Goal: Communication & Community: Answer question/provide support

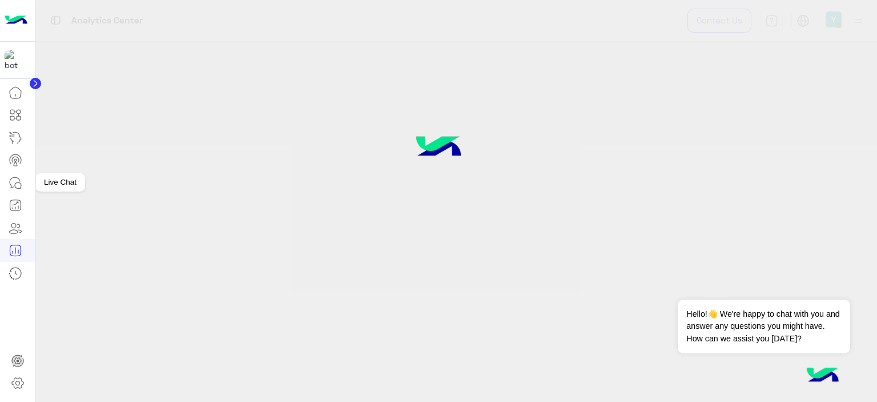
click at [12, 179] on icon at bounding box center [16, 183] width 14 height 14
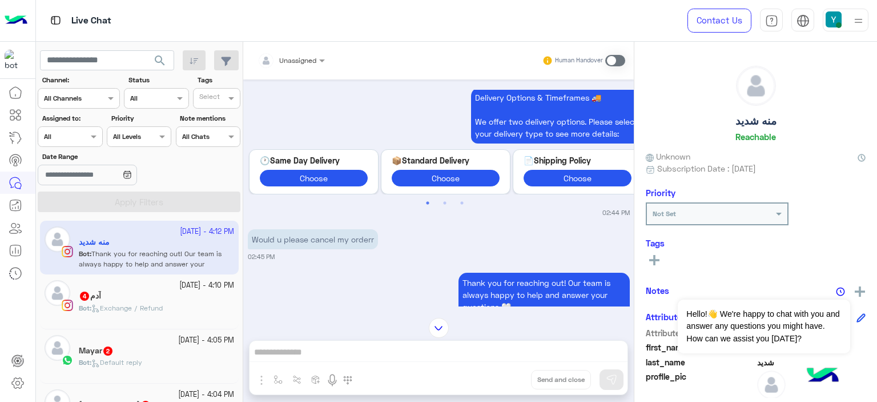
scroll to position [3211, 0]
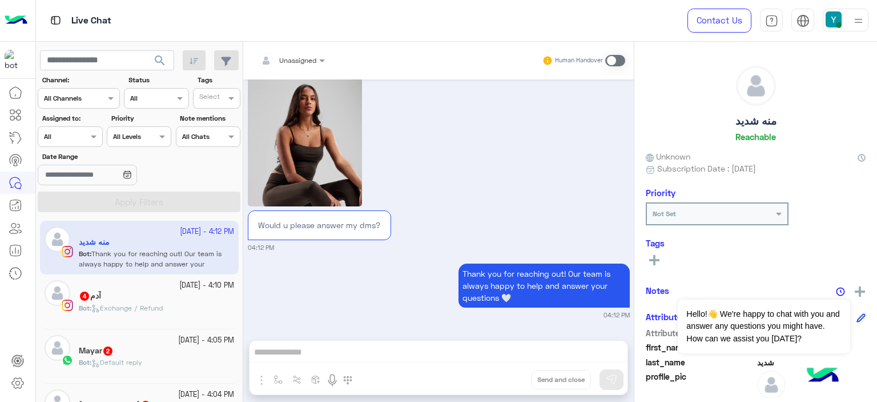
click at [115, 294] on div "آدم 4" at bounding box center [156, 297] width 155 height 12
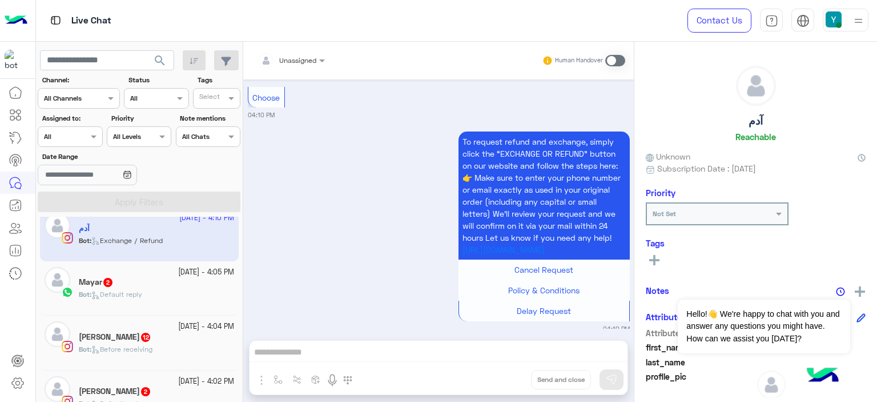
scroll to position [69, 0]
click at [126, 289] on span "Default reply" at bounding box center [116, 293] width 51 height 9
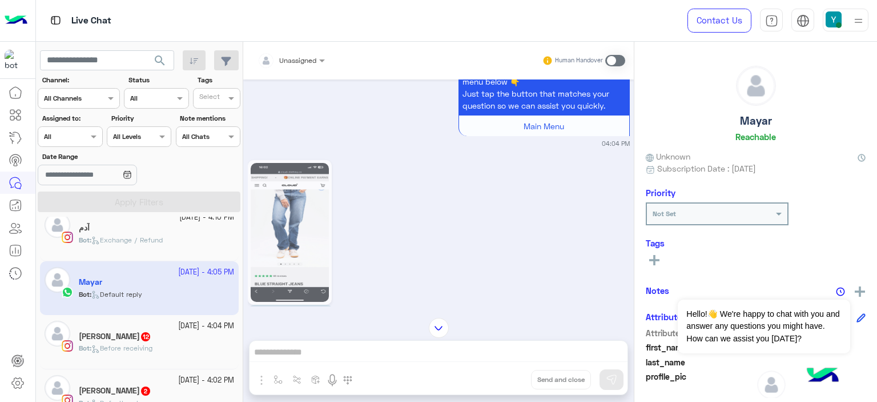
scroll to position [351, 0]
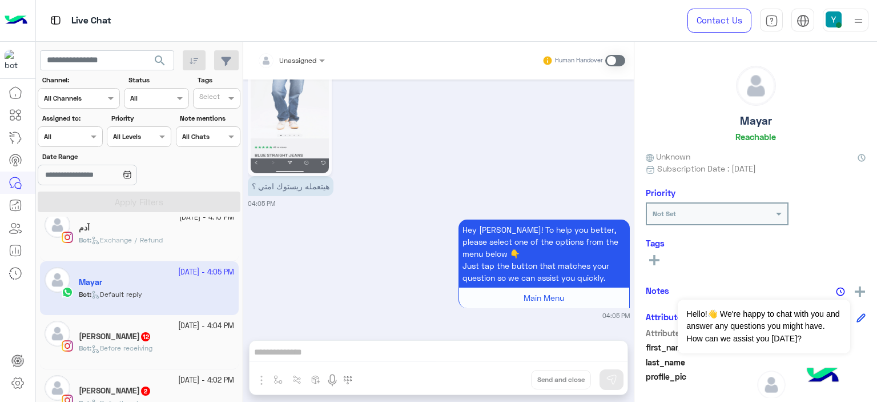
click at [125, 334] on h5 "Mayar mohamed 12" at bounding box center [115, 336] width 73 height 10
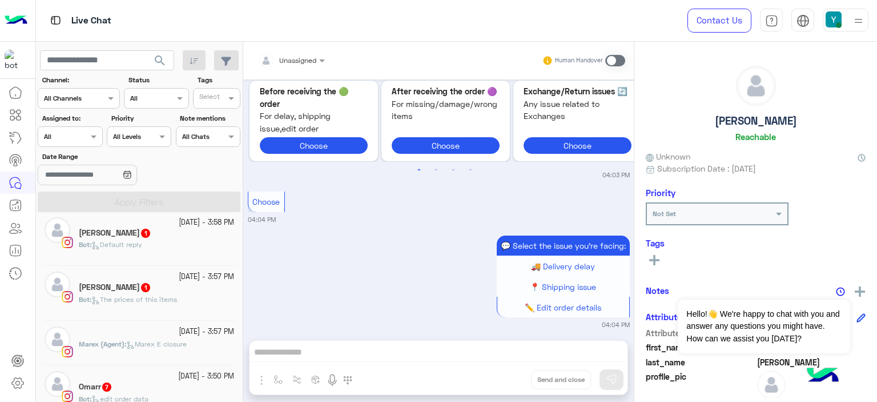
scroll to position [336, 0]
click at [15, 246] on icon at bounding box center [16, 250] width 14 height 14
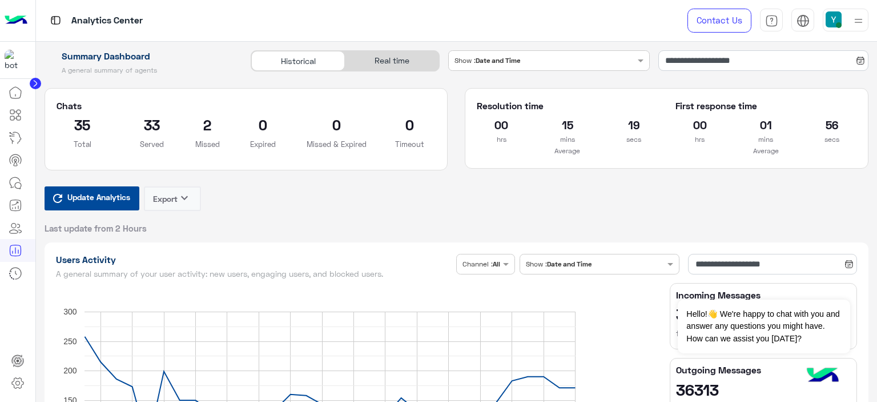
click at [106, 190] on span "Update Analytics" at bounding box center [99, 196] width 69 height 15
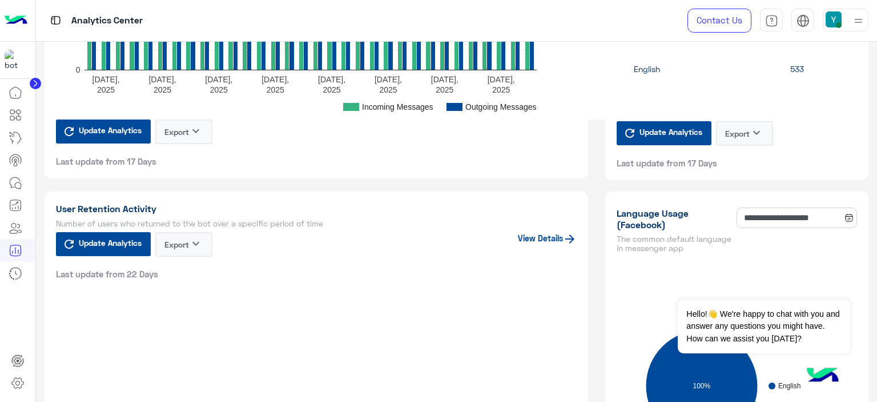
scroll to position [818, 0]
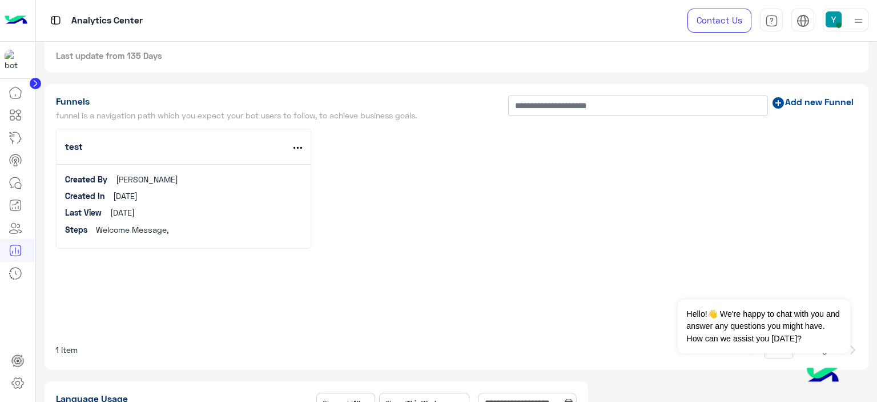
scroll to position [3872, 0]
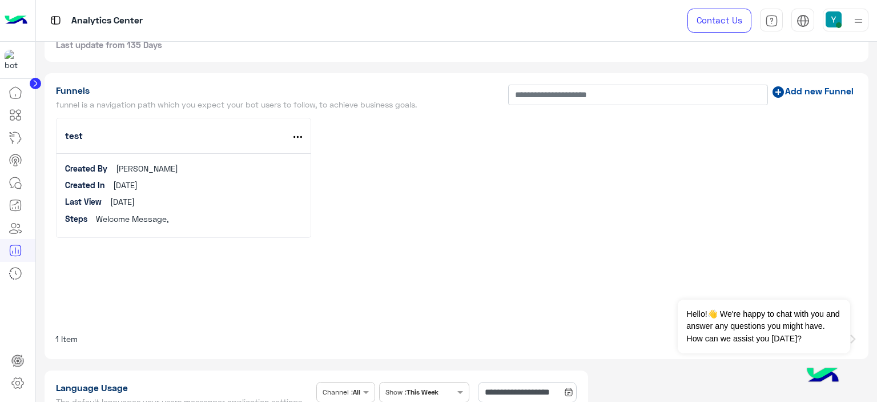
click at [122, 195] on div "[DATE]" at bounding box center [122, 201] width 25 height 12
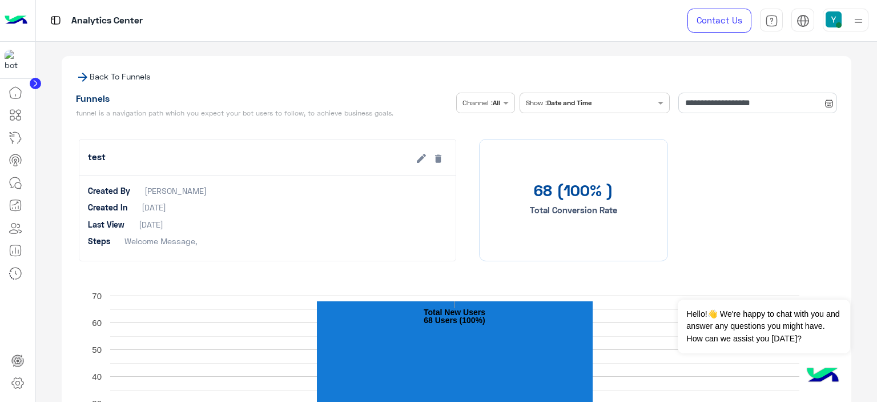
click at [82, 77] on icon at bounding box center [82, 77] width 9 height 9
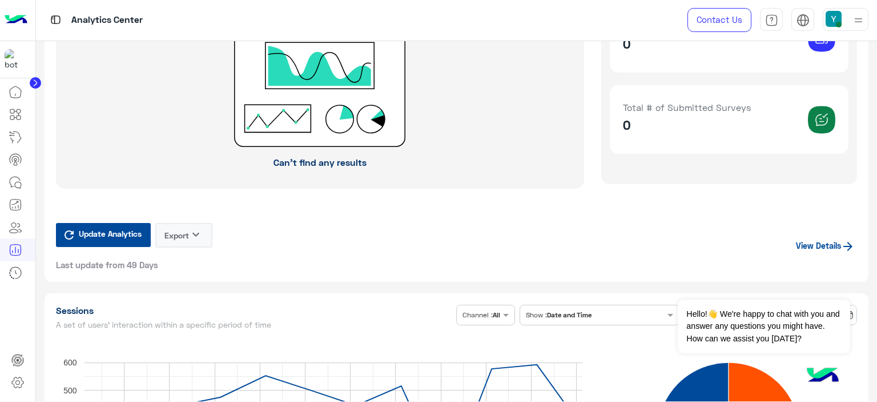
scroll to position [2181, 0]
click at [15, 180] on icon at bounding box center [16, 182] width 14 height 14
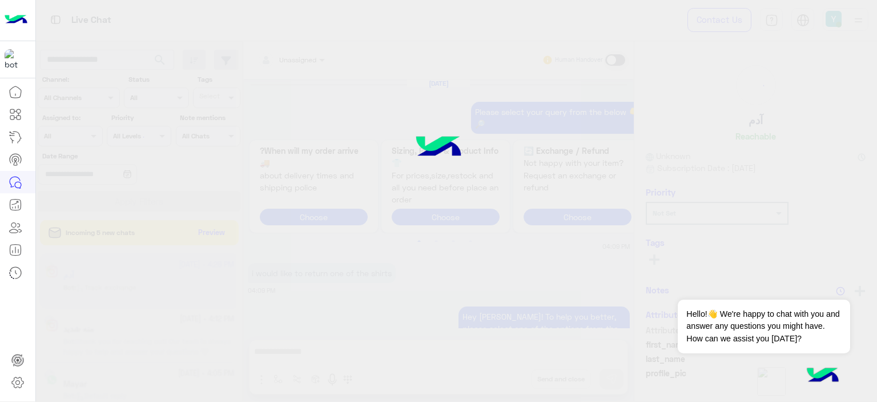
scroll to position [1501, 0]
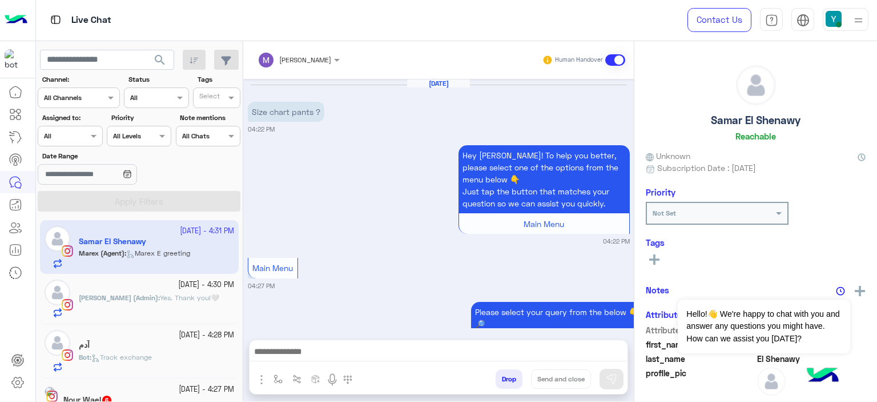
scroll to position [1015, 0]
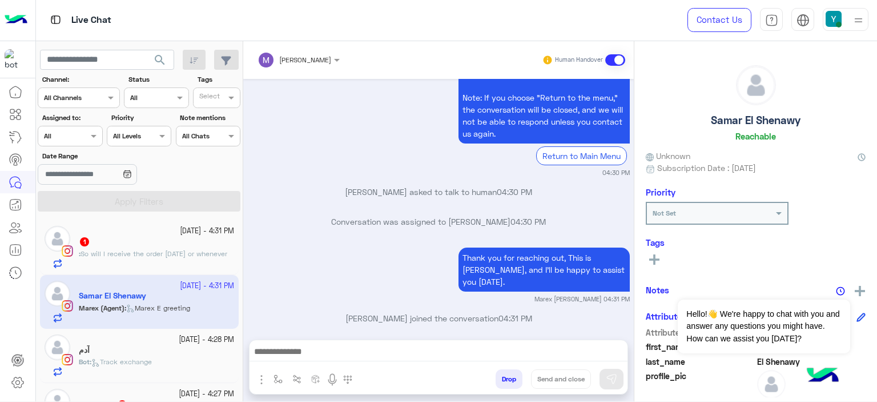
click at [133, 249] on span "So will I receive the order today or whenever" at bounding box center [154, 253] width 147 height 9
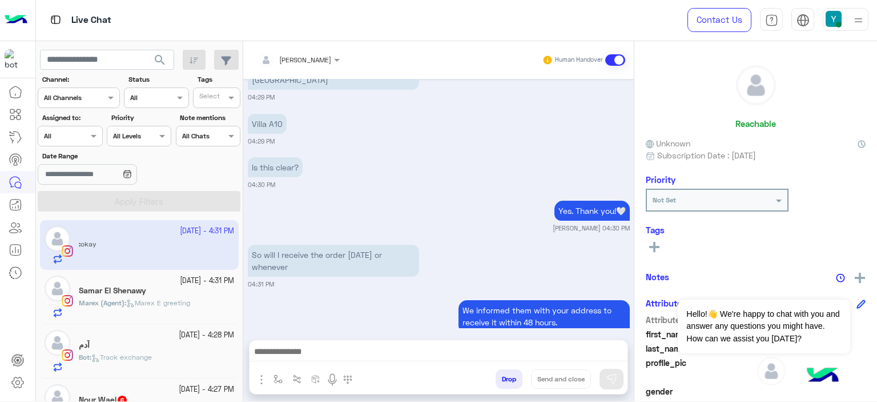
scroll to position [1090, 0]
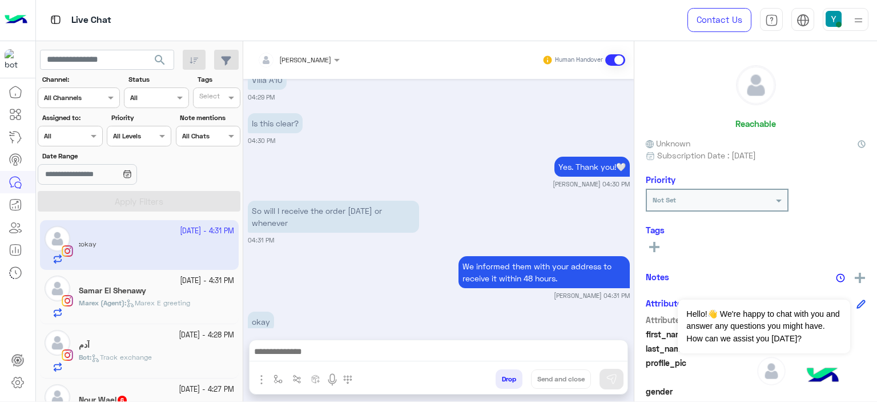
click at [118, 298] on span "Marex (Agent)" at bounding box center [102, 302] width 46 height 9
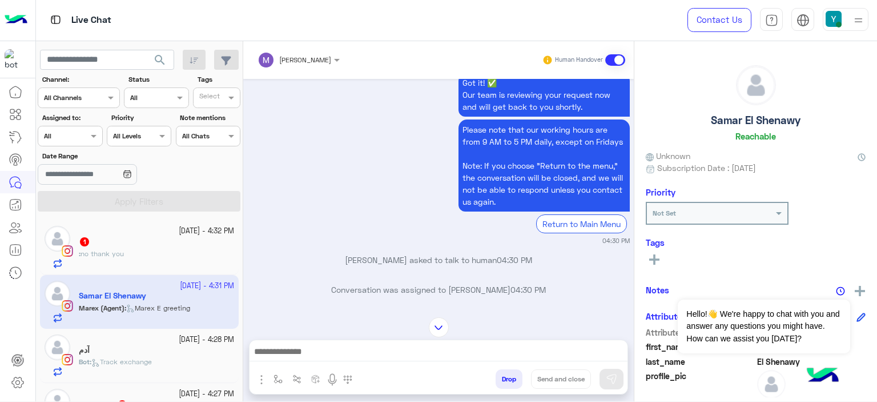
scroll to position [1015, 0]
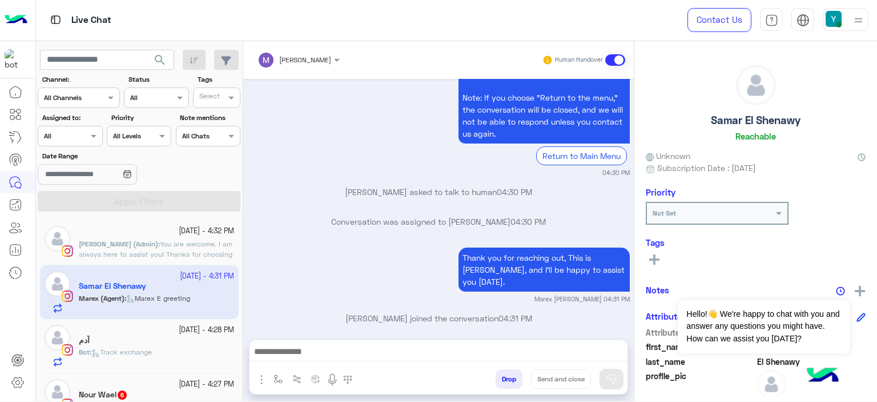
click at [141, 254] on span "You are welcome. I am always here to assist you! Thanks for choosing Cloud🤍" at bounding box center [156, 253] width 154 height 29
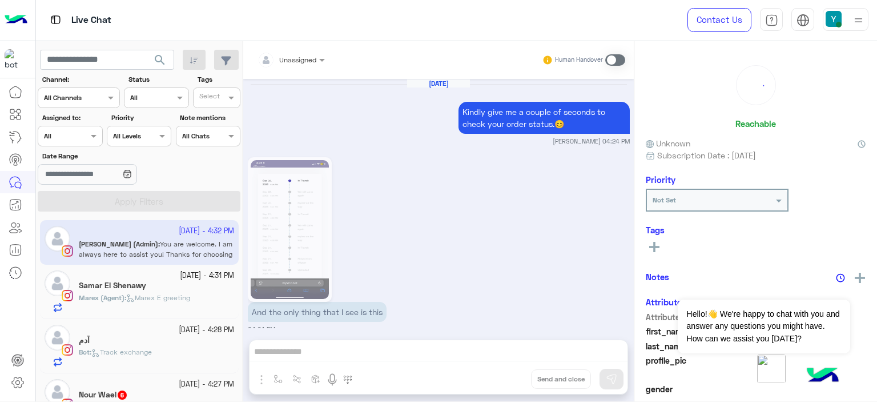
scroll to position [905, 0]
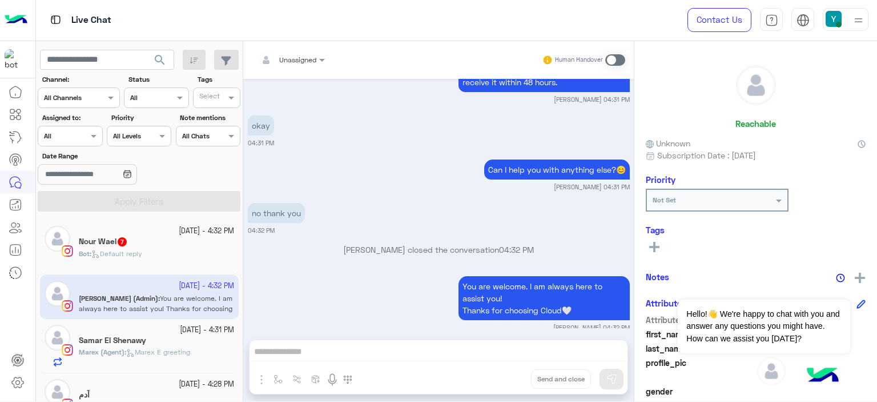
click at [137, 249] on span "Default reply" at bounding box center [116, 253] width 51 height 9
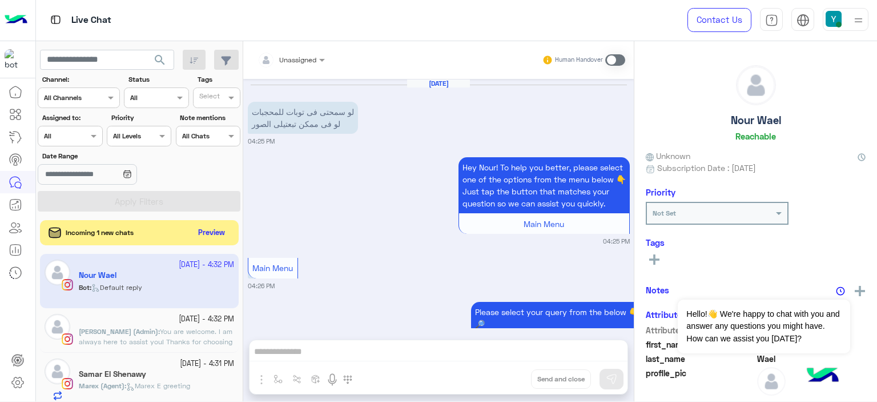
scroll to position [1247, 0]
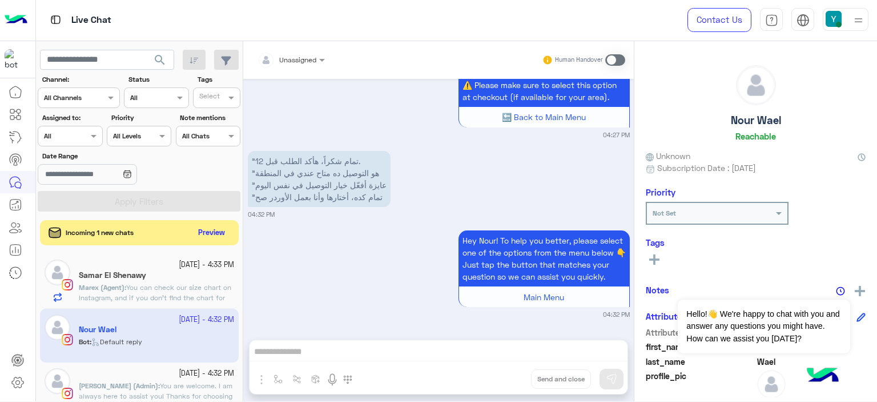
click at [130, 276] on h5 "Samar El Shenawy" at bounding box center [112, 275] width 67 height 10
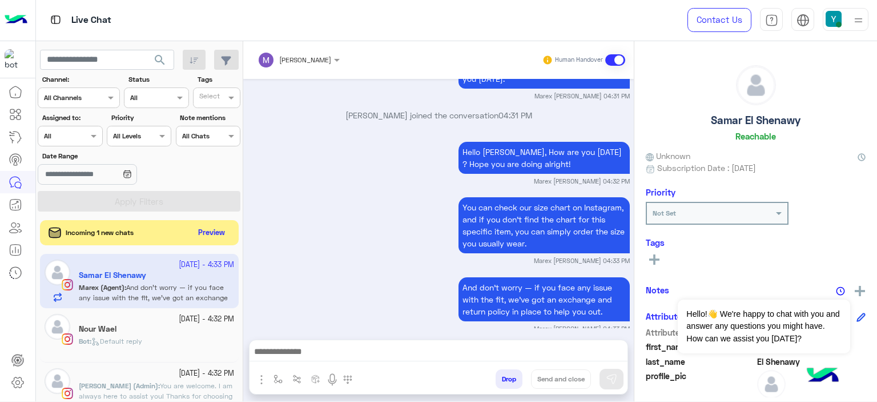
scroll to position [1261, 0]
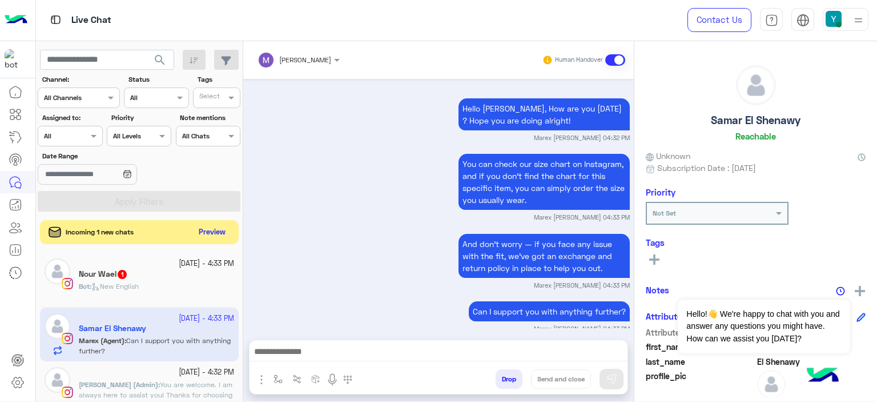
click at [216, 228] on button "Preview" at bounding box center [212, 231] width 35 height 15
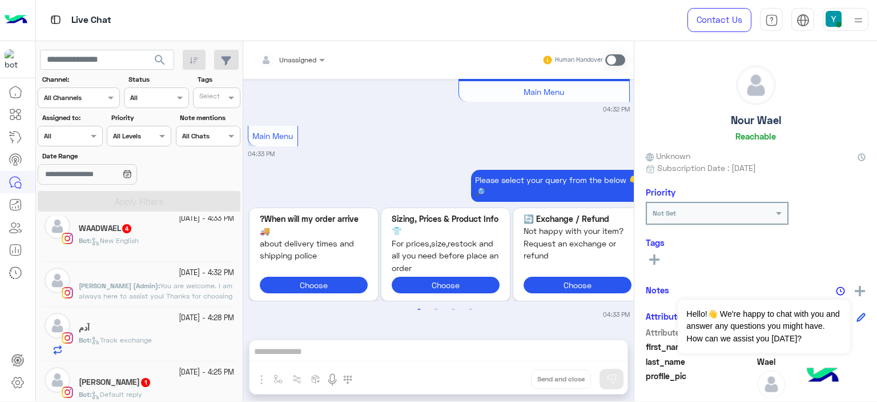
scroll to position [123, 0]
click at [155, 286] on span "You are welcome. I am always here to assist you! Thanks for choosing Cloud🤍" at bounding box center [156, 293] width 154 height 29
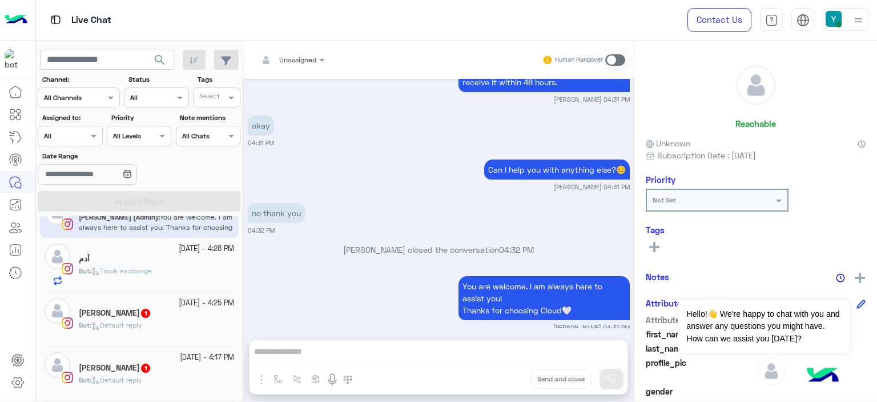
scroll to position [212, 0]
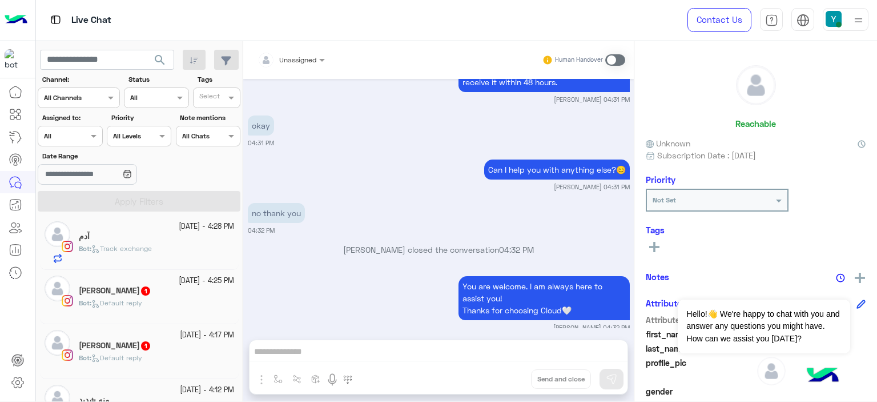
click at [135, 298] on p "Bot : Default reply" at bounding box center [110, 303] width 63 height 10
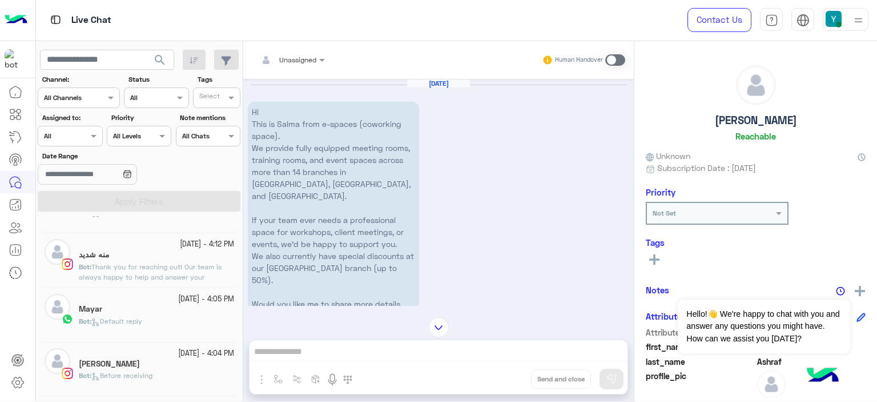
scroll to position [359, 0]
click at [129, 310] on div "Mayar" at bounding box center [156, 309] width 155 height 12
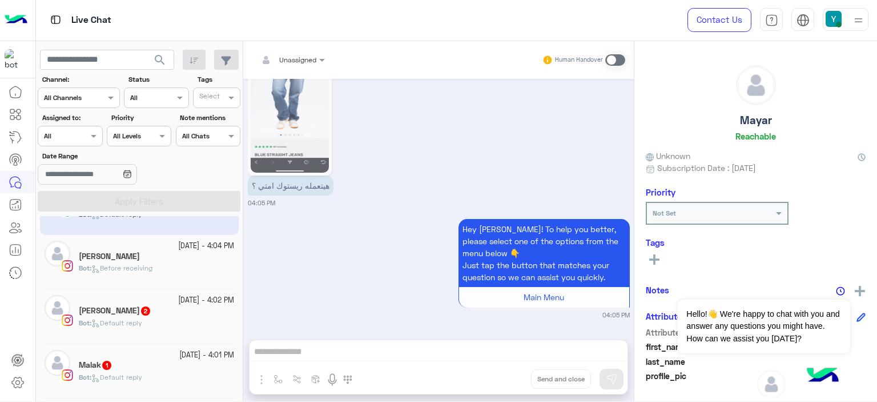
scroll to position [466, 0]
click at [126, 308] on h5 "Narimane Mohamed 2" at bounding box center [115, 309] width 73 height 10
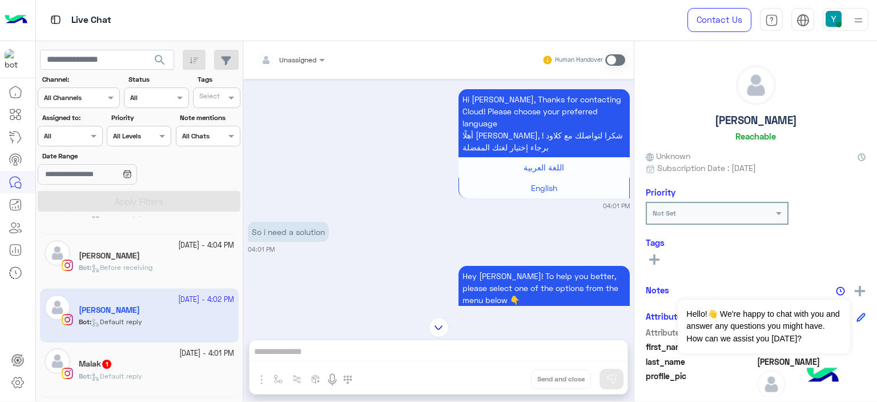
scroll to position [1565, 0]
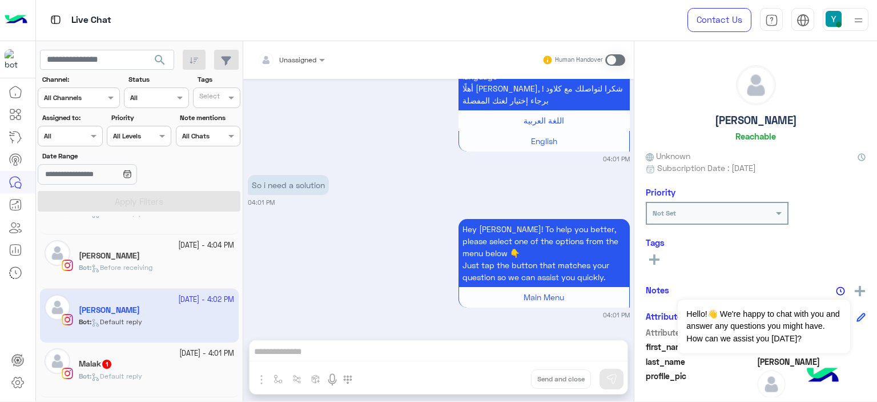
click at [299, 187] on p "So i need a solution" at bounding box center [288, 185] width 81 height 20
copy app-message "So i need a solution"
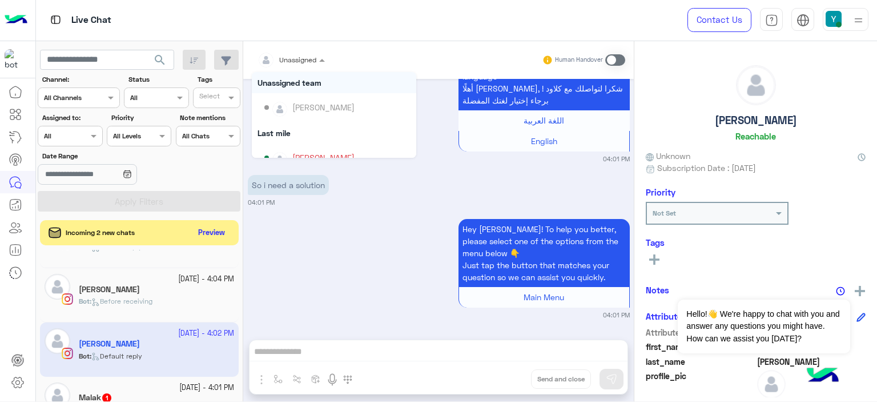
click at [312, 59] on div at bounding box center [291, 58] width 79 height 11
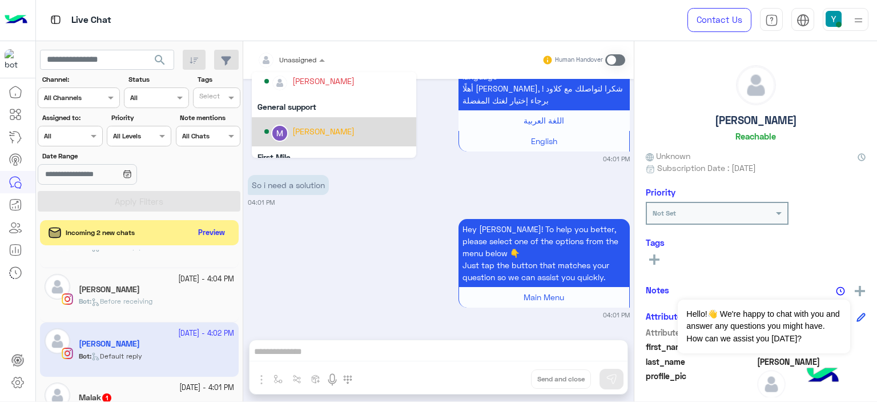
scroll to position [181, 0]
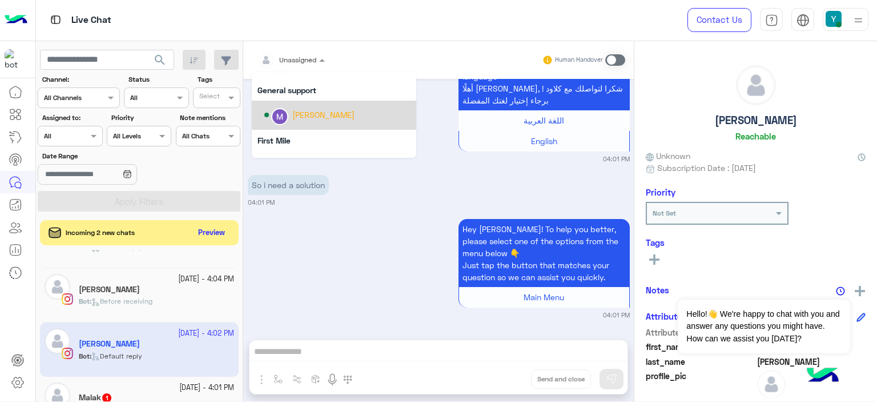
click at [307, 112] on div "[PERSON_NAME]" at bounding box center [323, 115] width 62 height 12
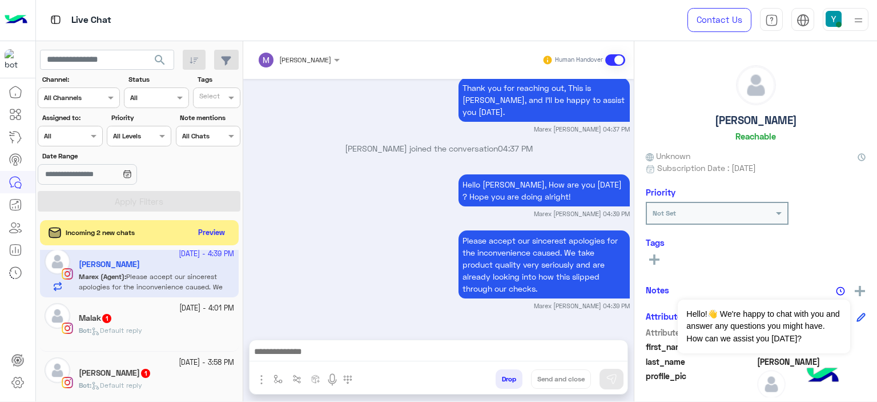
scroll to position [547, 0]
click at [124, 316] on div "Malak 1" at bounding box center [156, 318] width 155 height 12
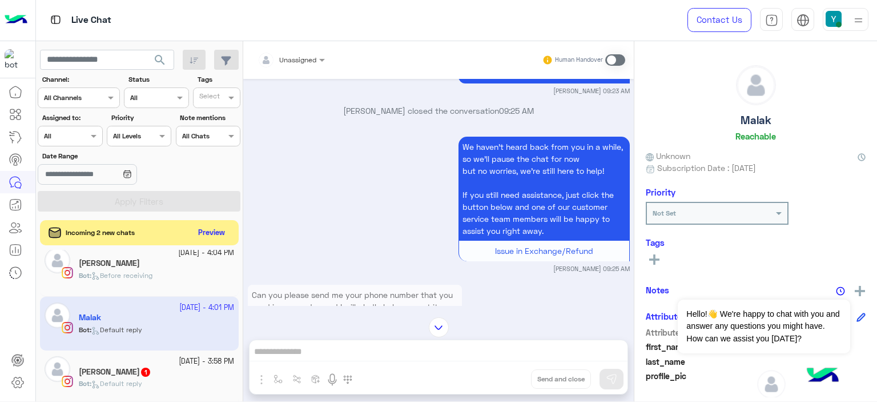
scroll to position [1129, 0]
click at [94, 131] on span at bounding box center [95, 136] width 14 height 12
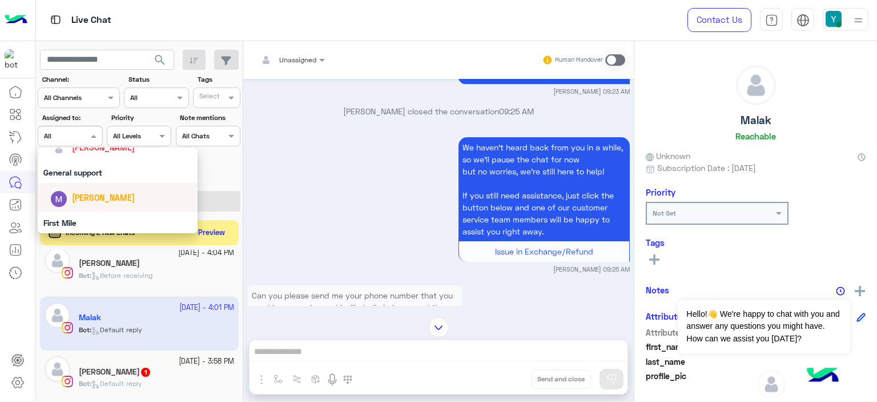
scroll to position [224, 0]
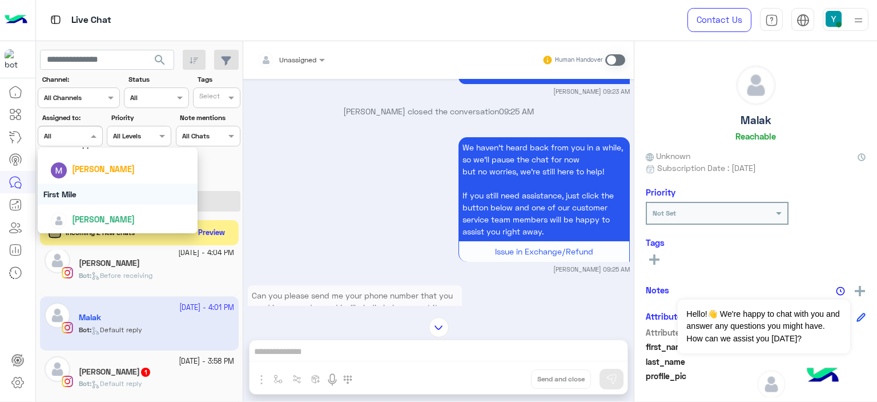
click at [81, 192] on div "First Mile" at bounding box center [118, 193] width 160 height 21
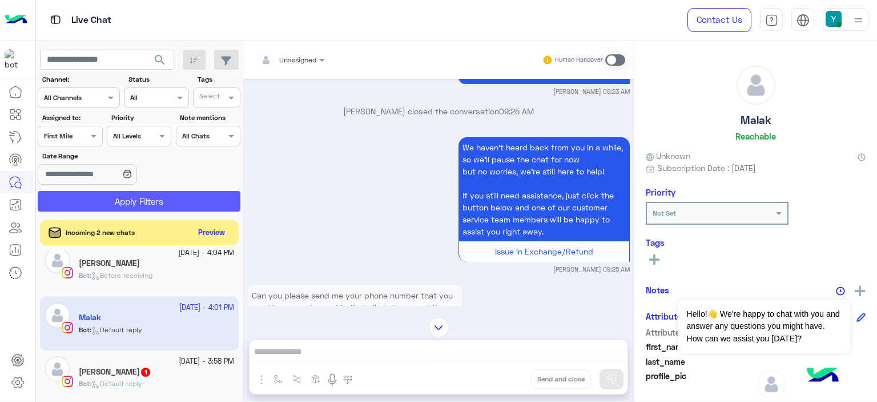
click at [145, 195] on button "Apply Filters" at bounding box center [139, 201] width 203 height 21
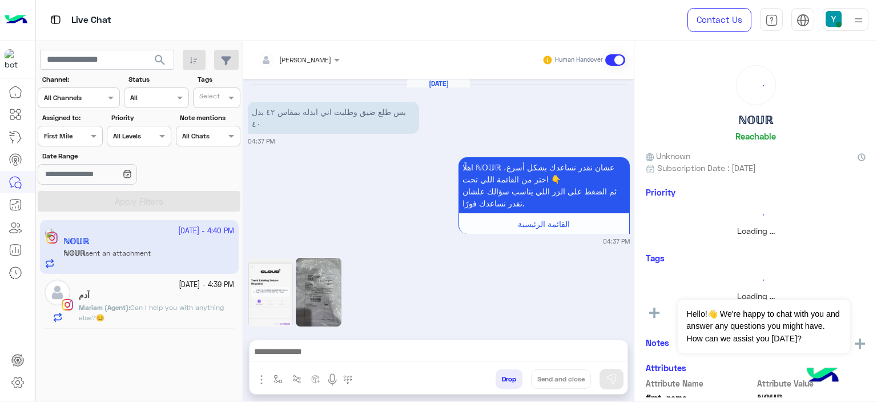
scroll to position [1124, 0]
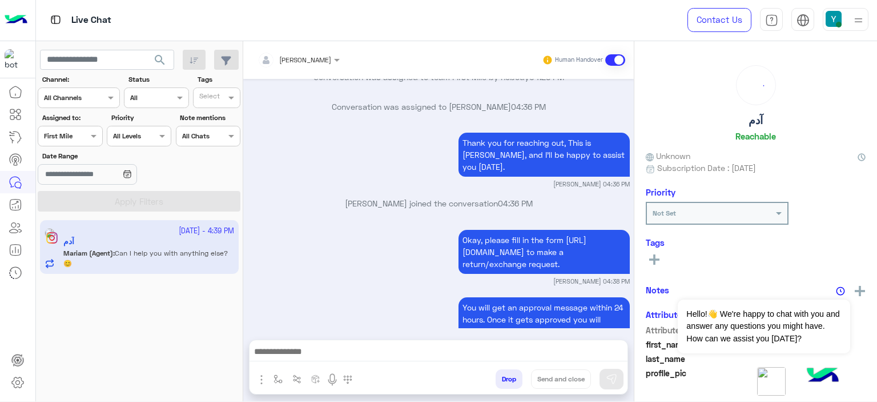
scroll to position [1201, 0]
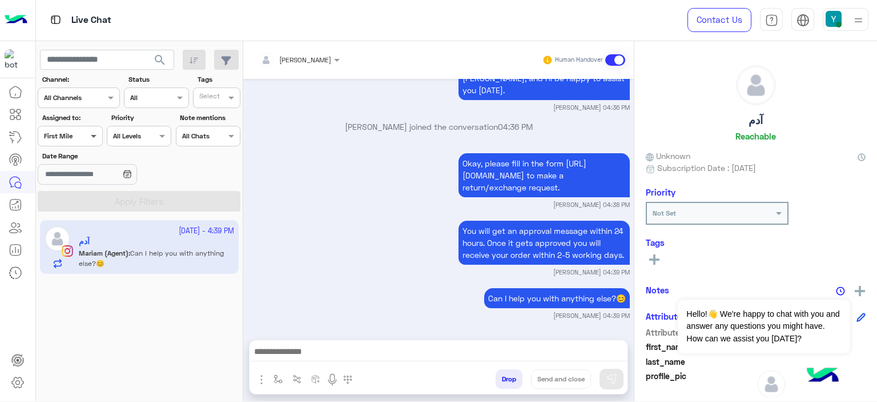
click at [89, 134] on span at bounding box center [95, 136] width 14 height 12
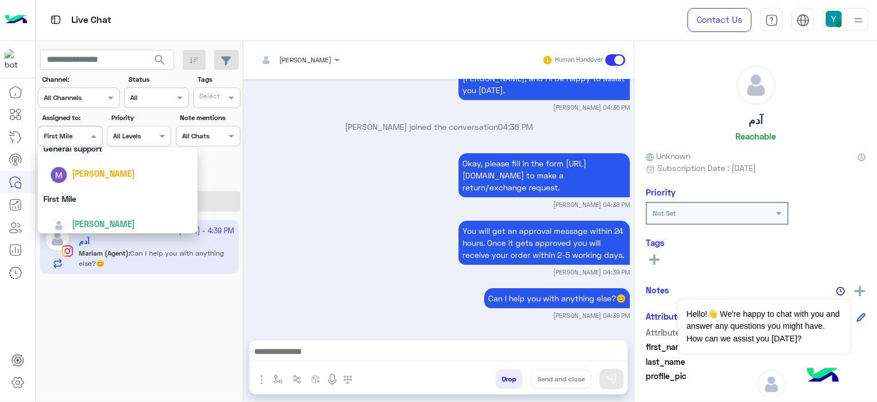
scroll to position [224, 0]
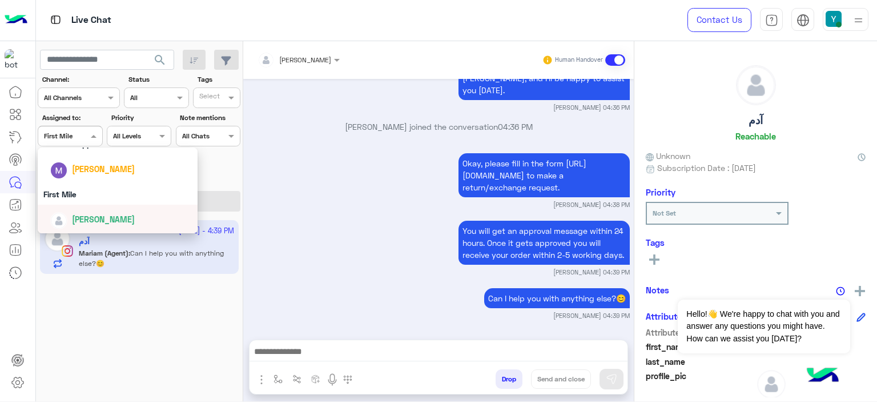
click at [105, 221] on span "Mariam Ahmed" at bounding box center [103, 219] width 63 height 10
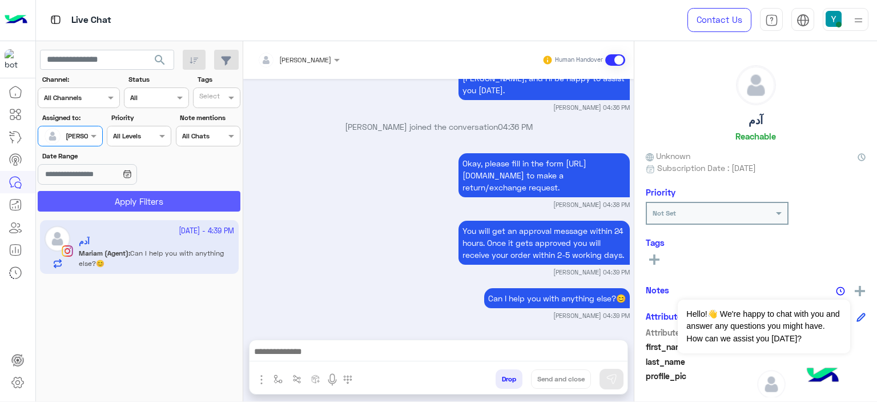
click at [141, 203] on button "Apply Filters" at bounding box center [139, 201] width 203 height 21
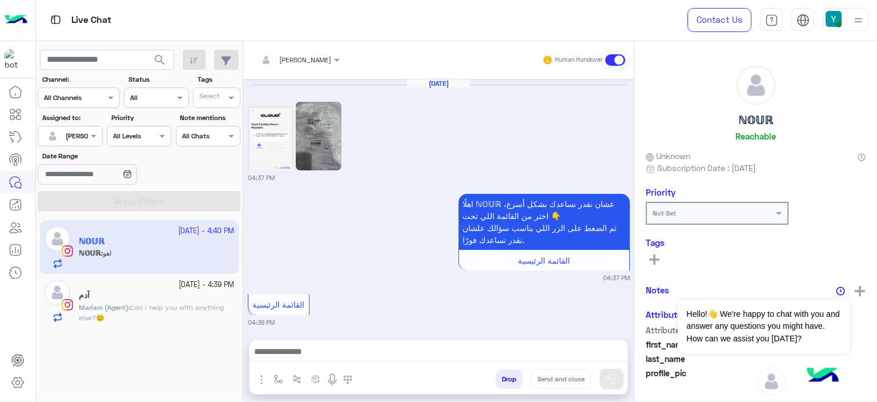
scroll to position [1156, 0]
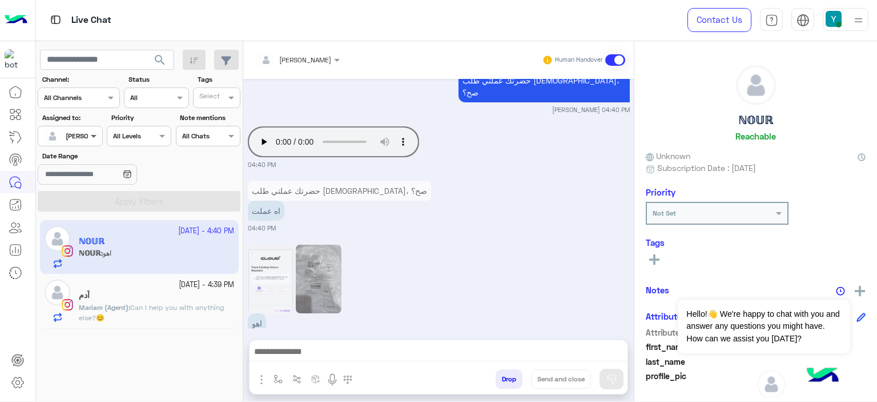
click at [96, 131] on span at bounding box center [95, 136] width 14 height 12
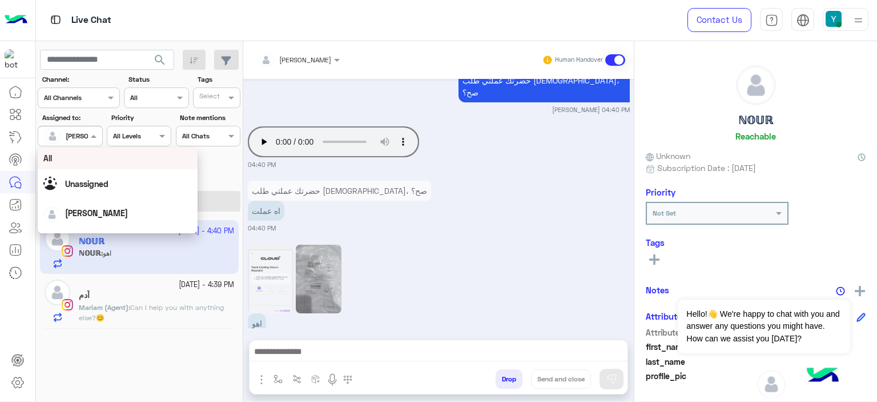
click at [80, 155] on div "All" at bounding box center [117, 158] width 149 height 12
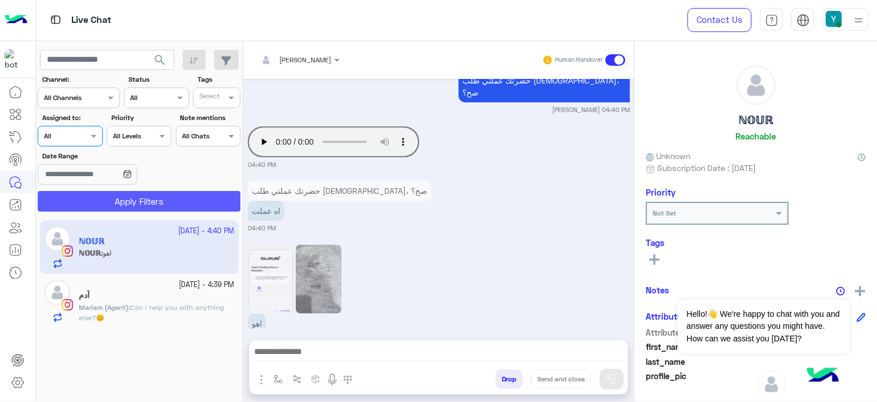
click at [117, 198] on button "Apply Filters" at bounding box center [139, 201] width 203 height 21
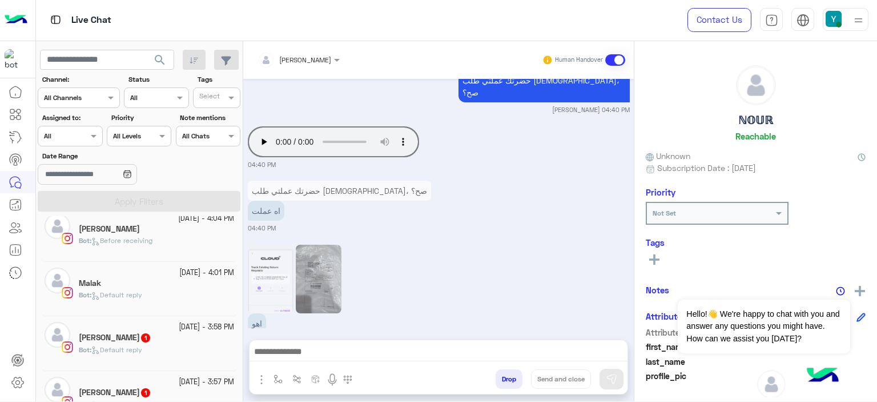
scroll to position [658, 0]
click at [116, 294] on span "Default reply" at bounding box center [116, 292] width 51 height 9
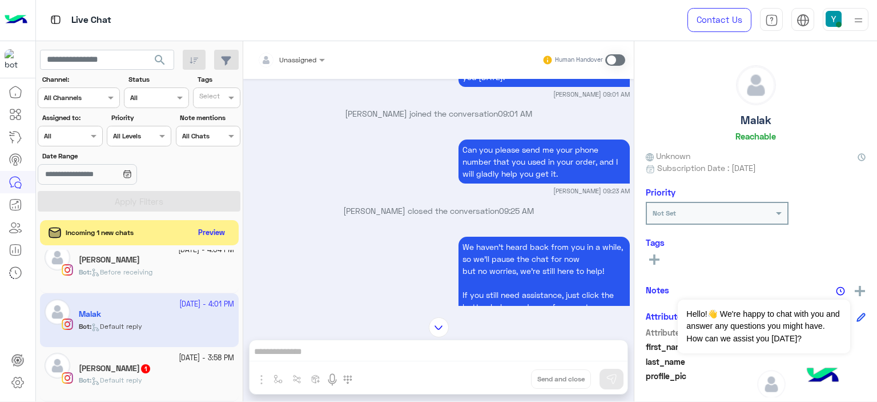
scroll to position [1030, 0]
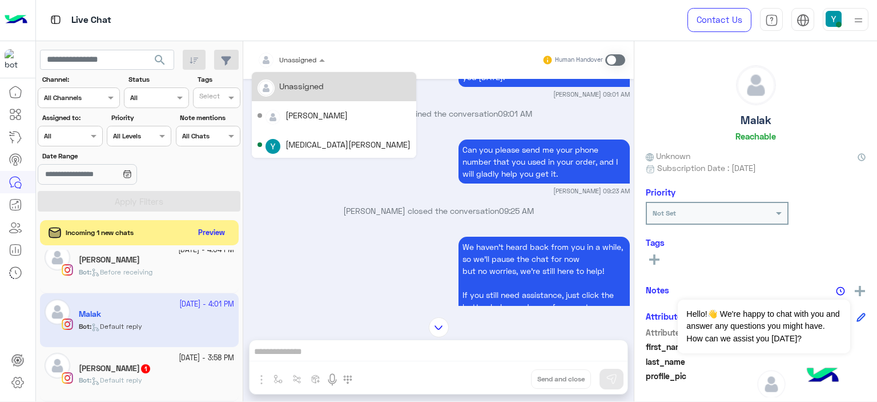
click at [318, 60] on span at bounding box center [323, 60] width 14 height 12
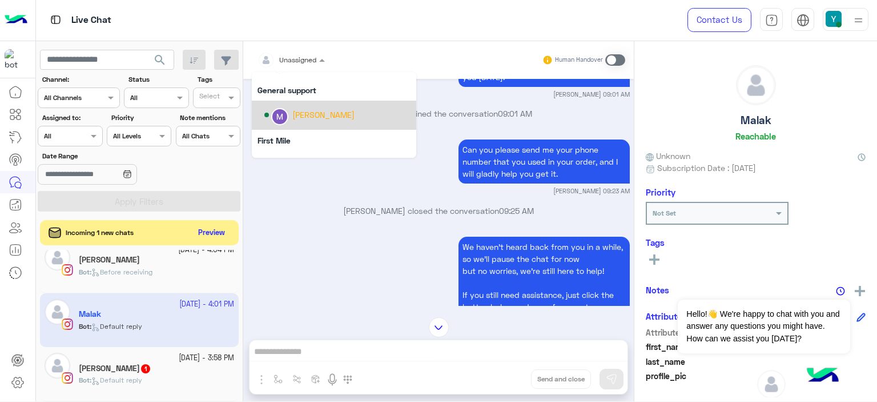
scroll to position [202, 0]
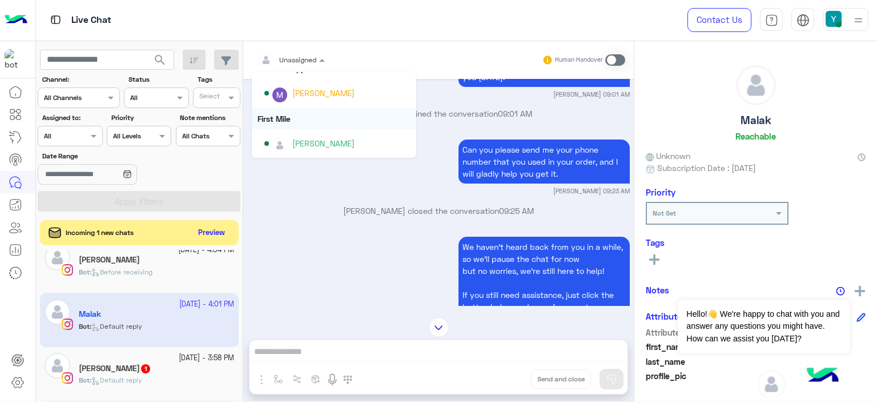
click at [295, 121] on div "First Mile" at bounding box center [334, 118] width 165 height 21
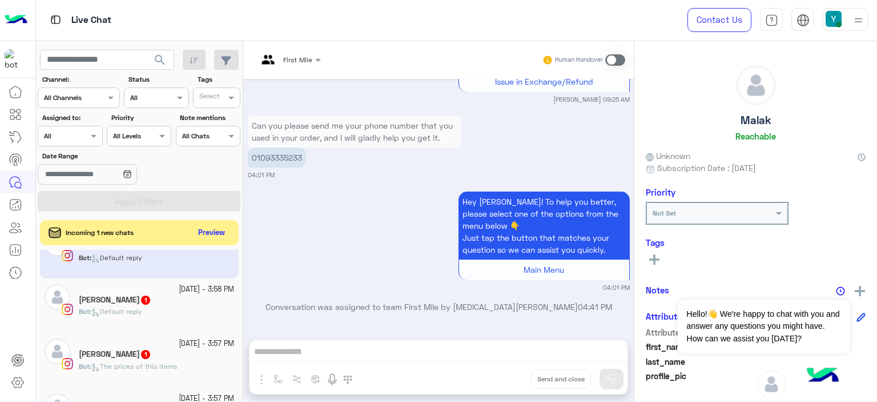
scroll to position [727, 0]
click at [146, 301] on div "Menna Elhamy 1" at bounding box center [156, 301] width 155 height 12
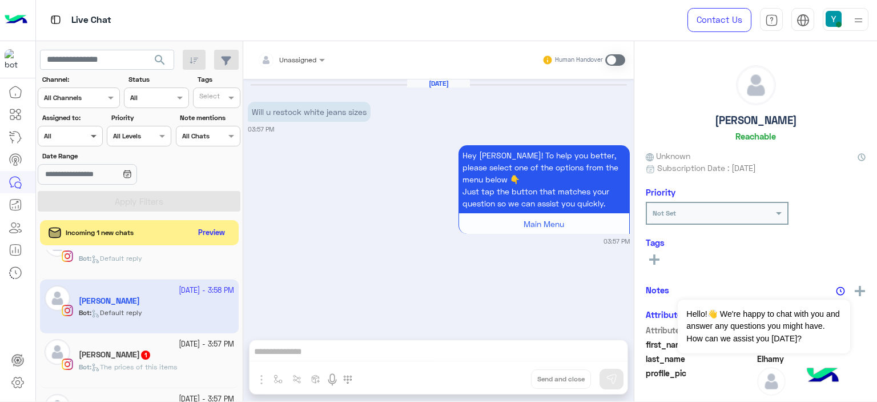
click at [91, 133] on span at bounding box center [95, 136] width 14 height 12
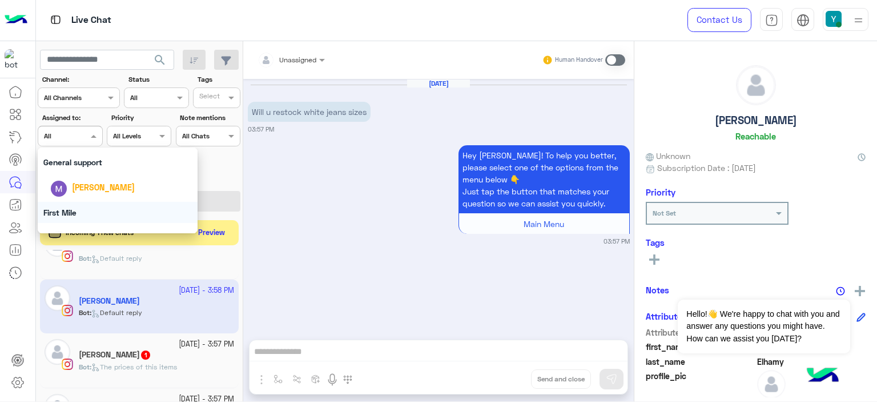
scroll to position [224, 0]
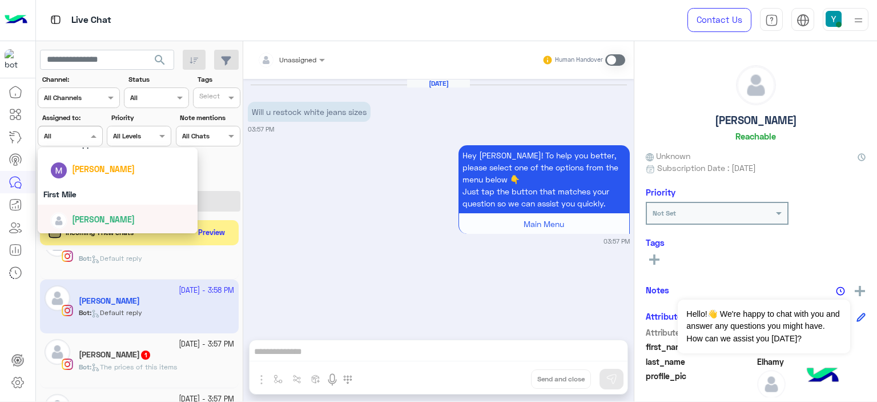
click at [93, 216] on span "Mariam Ahmed" at bounding box center [103, 219] width 63 height 10
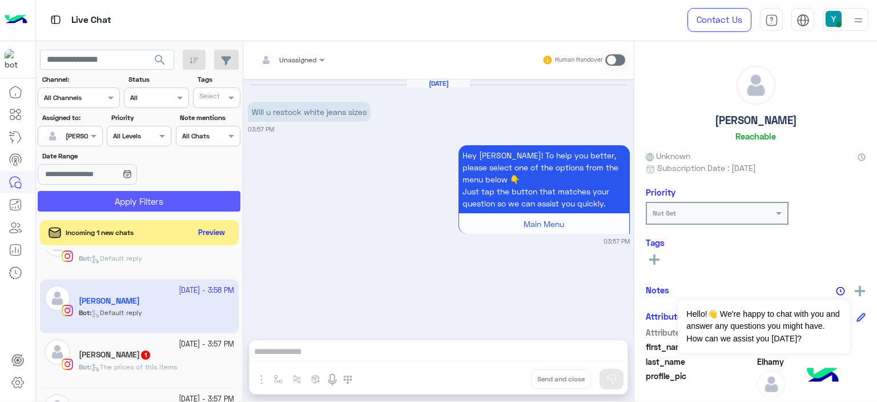
click at [122, 200] on button "Apply Filters" at bounding box center [139, 201] width 203 height 21
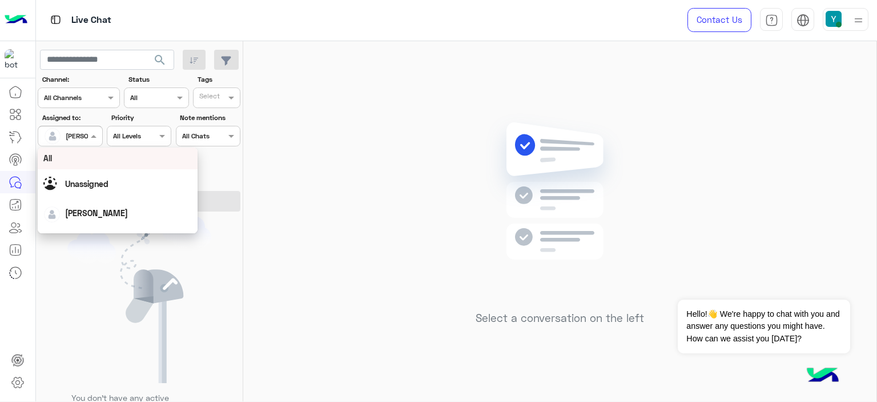
click at [91, 134] on span at bounding box center [95, 136] width 14 height 12
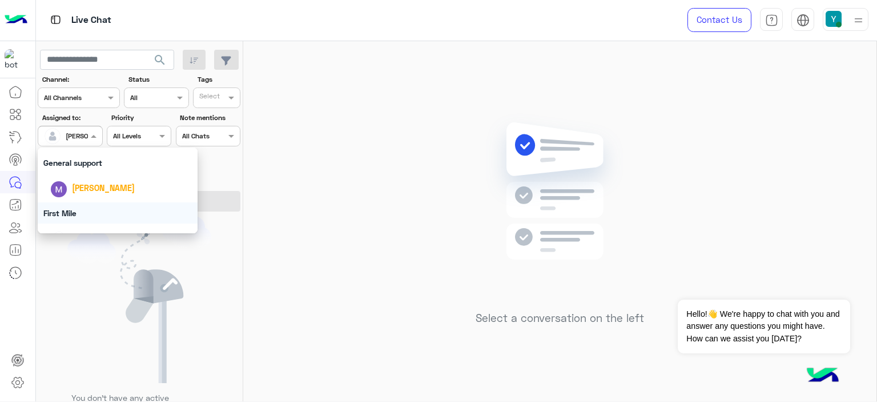
scroll to position [224, 0]
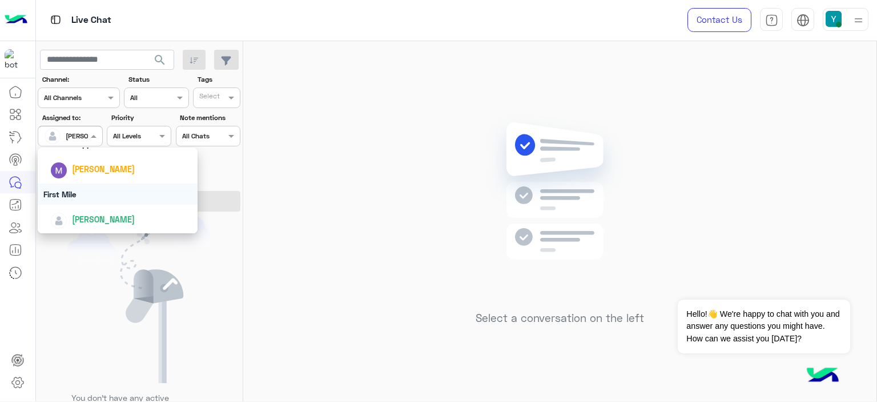
click at [83, 194] on div "First Mile" at bounding box center [118, 193] width 160 height 21
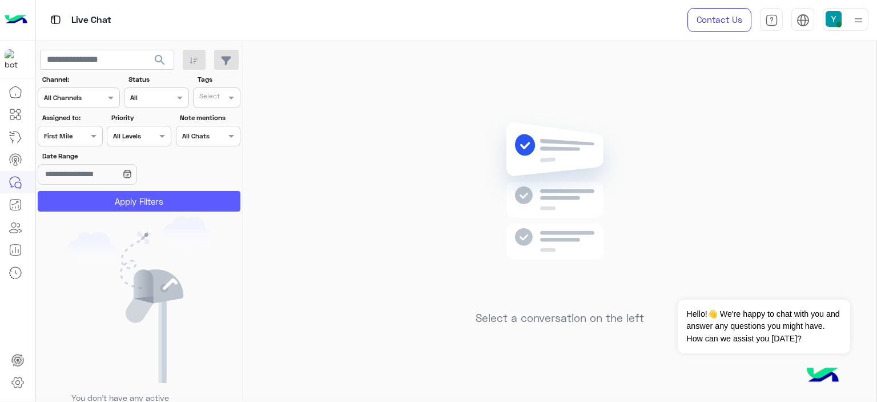
click at [117, 197] on button "Apply Filters" at bounding box center [139, 201] width 203 height 21
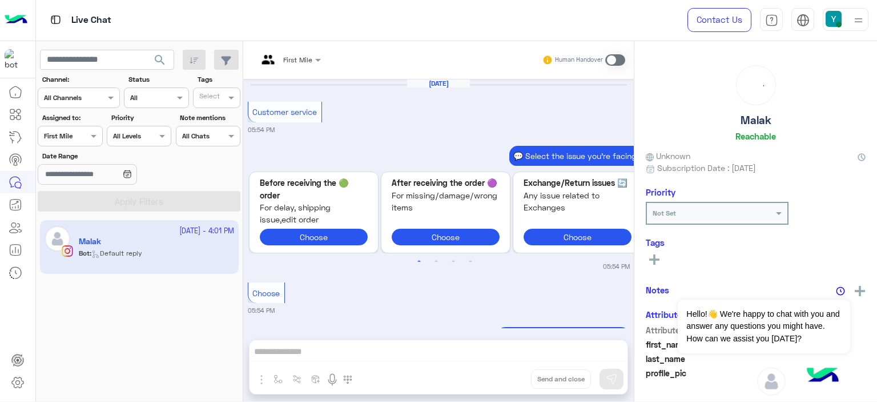
scroll to position [1138, 0]
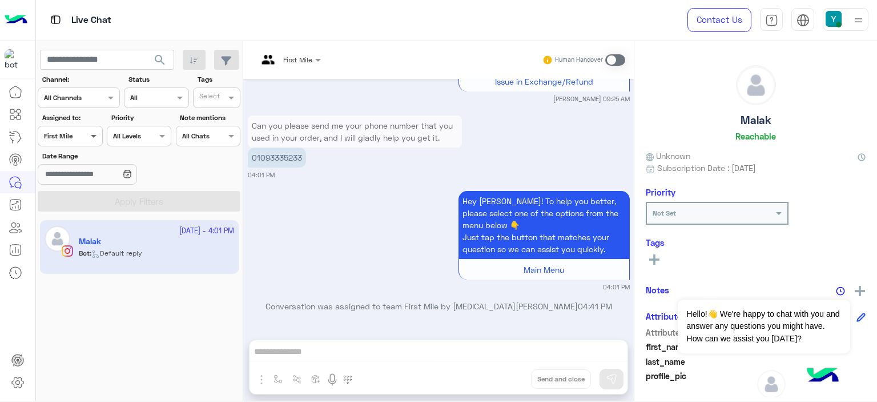
click at [92, 134] on span at bounding box center [95, 136] width 14 height 12
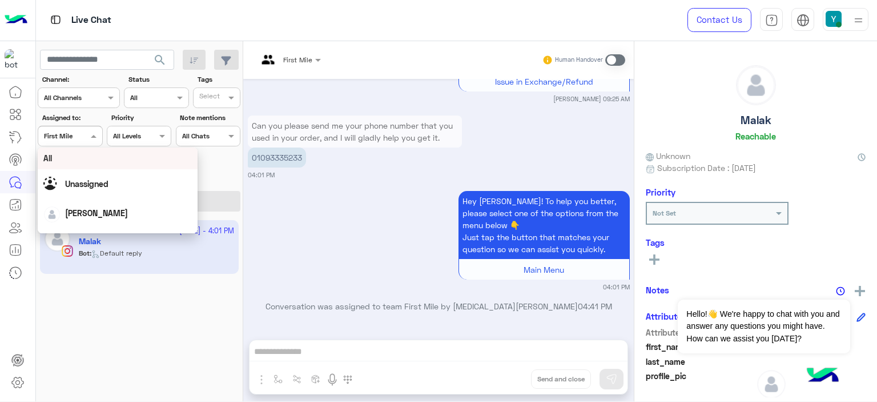
click at [87, 157] on div "All" at bounding box center [117, 158] width 149 height 12
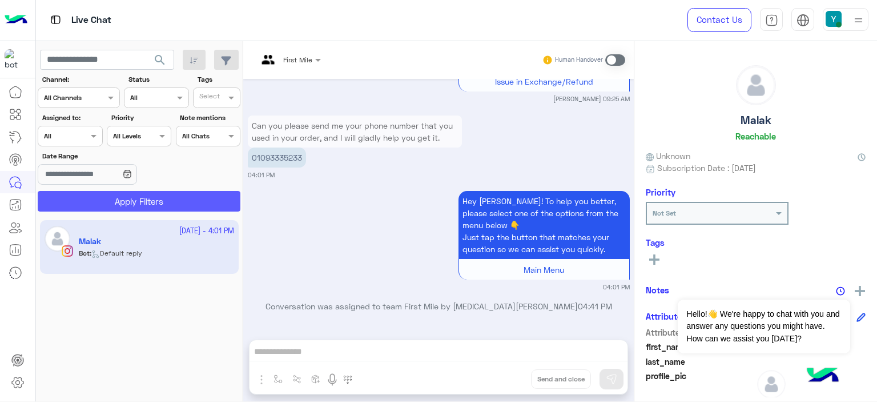
click at [128, 199] on button "Apply Filters" at bounding box center [139, 201] width 203 height 21
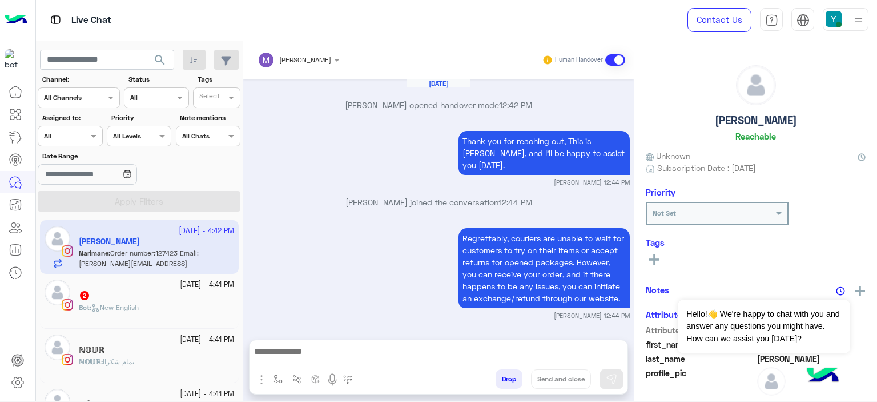
scroll to position [1172, 0]
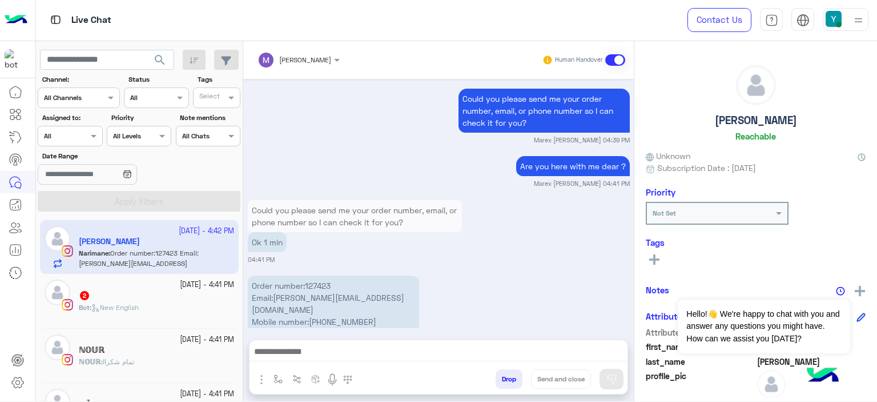
click at [153, 356] on div "ℕ𝕆𝕌ℝ : تمام شكراا" at bounding box center [156, 366] width 155 height 20
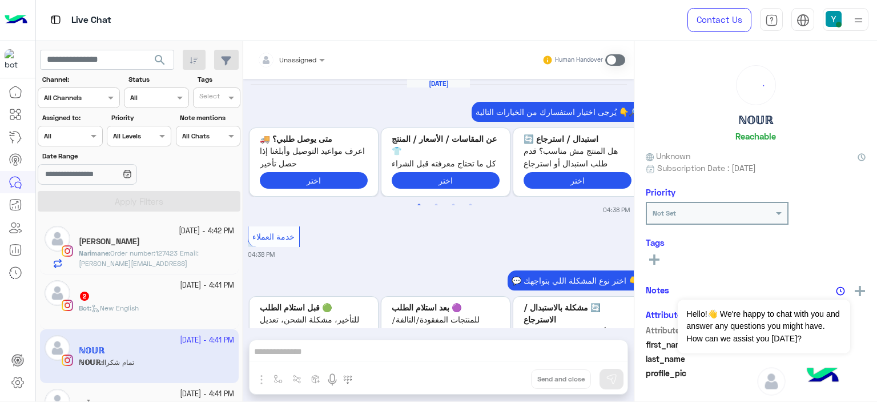
scroll to position [1048, 0]
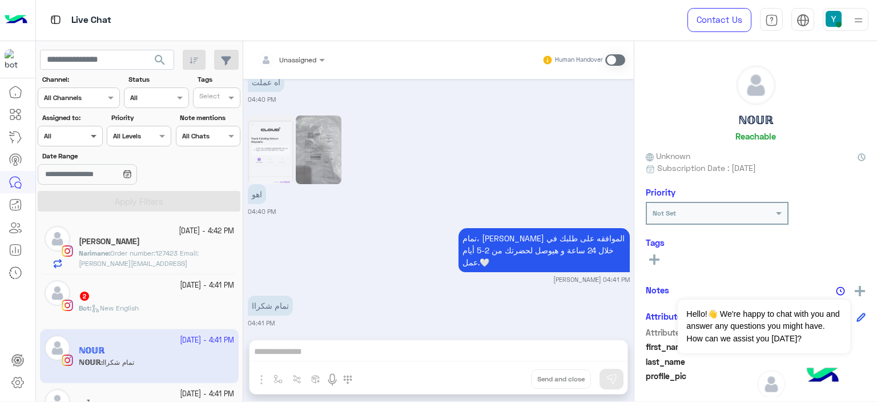
click at [91, 135] on span at bounding box center [95, 136] width 14 height 12
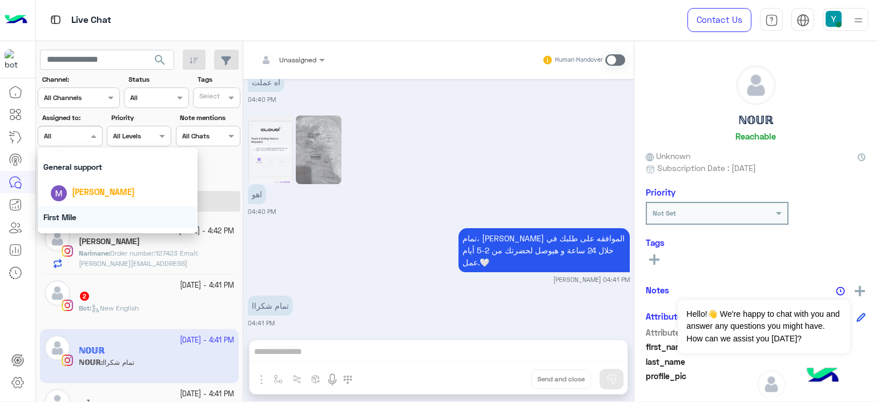
scroll to position [224, 0]
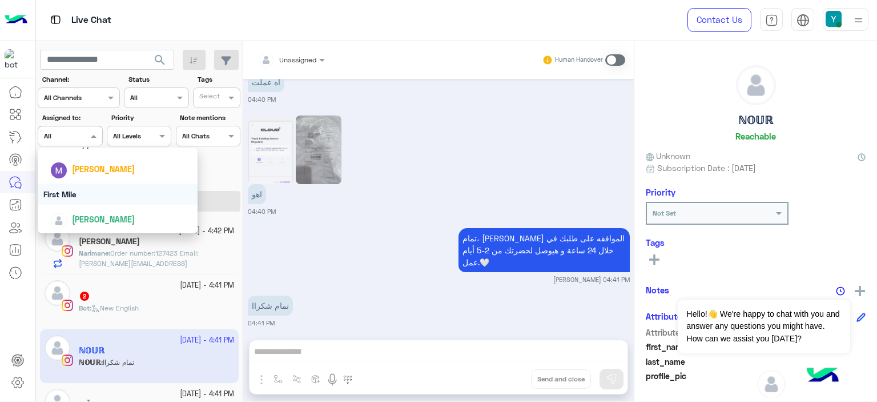
click at [83, 192] on div "First Mile" at bounding box center [118, 193] width 160 height 21
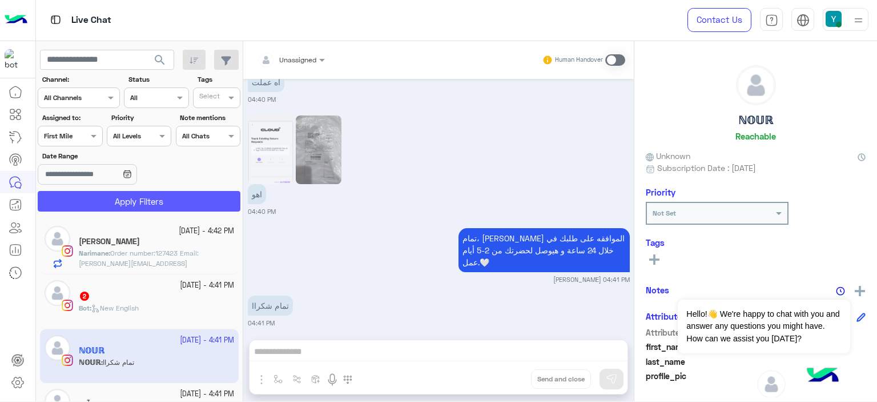
click at [128, 196] on button "Apply Filters" at bounding box center [139, 201] width 203 height 21
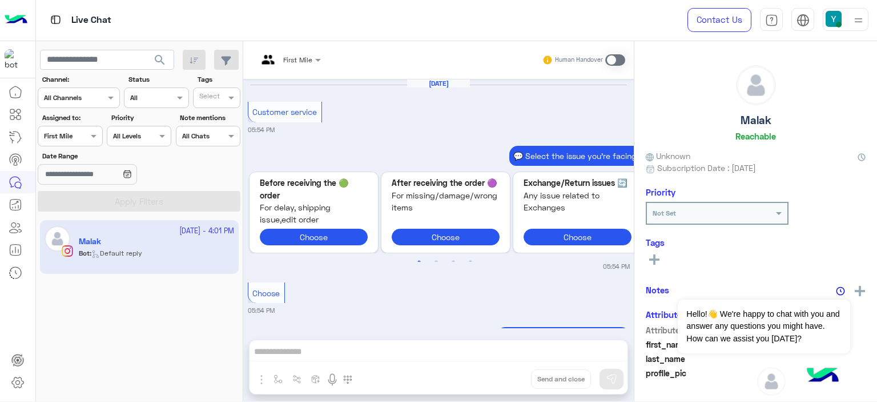
scroll to position [1138, 0]
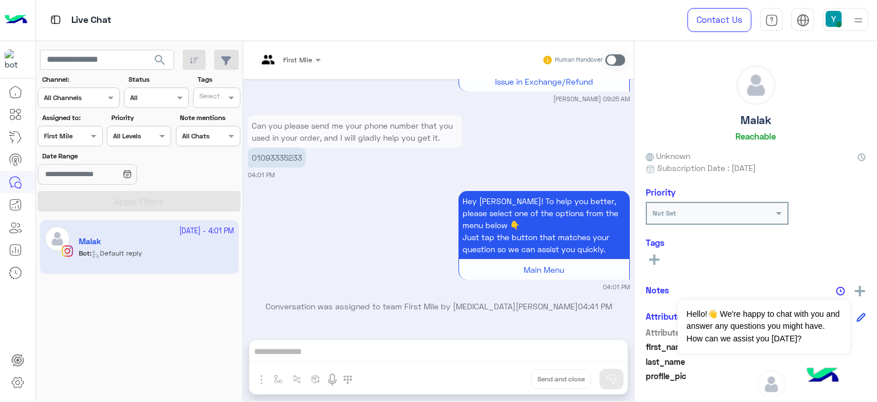
click at [73, 133] on div at bounding box center [69, 134] width 63 height 11
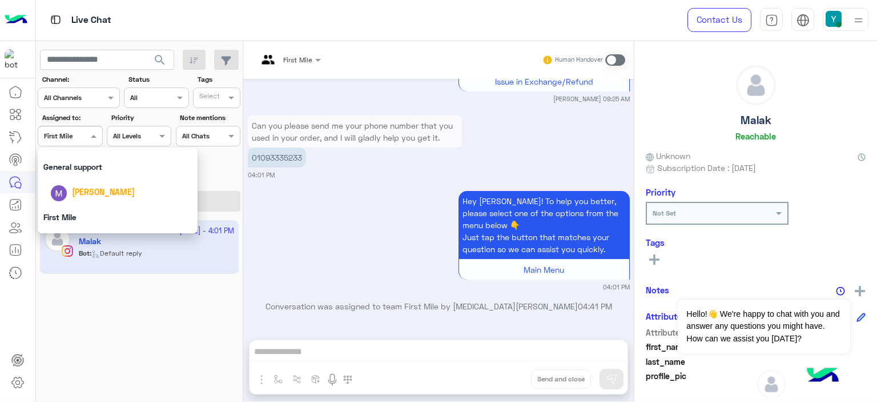
scroll to position [224, 0]
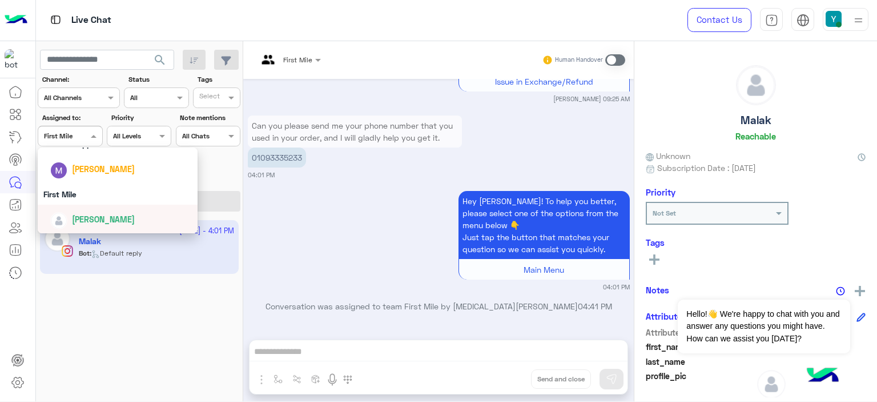
click at [98, 222] on span "Mariam Ahmed" at bounding box center [103, 219] width 63 height 10
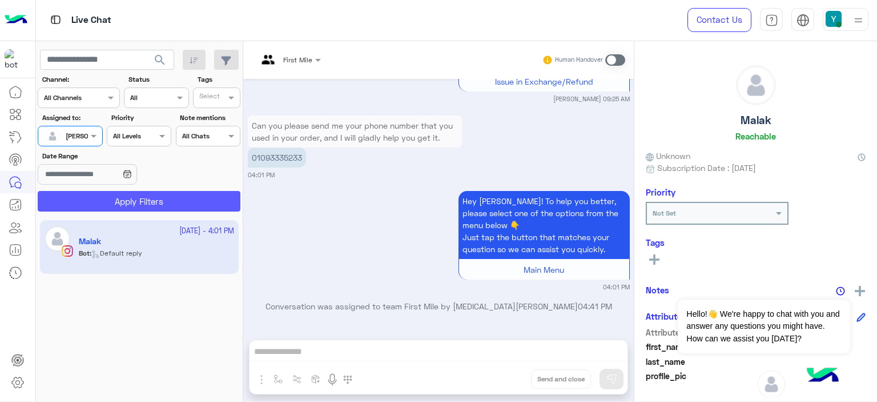
click at [137, 201] on button "Apply Filters" at bounding box center [139, 201] width 203 height 21
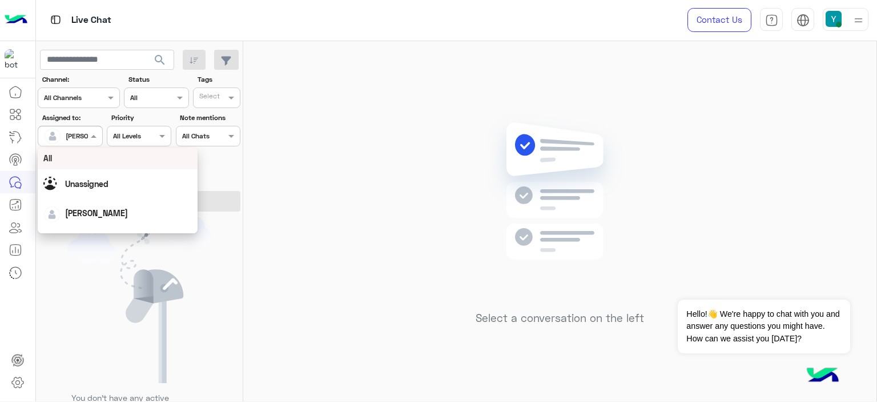
click at [87, 134] on div at bounding box center [69, 134] width 63 height 11
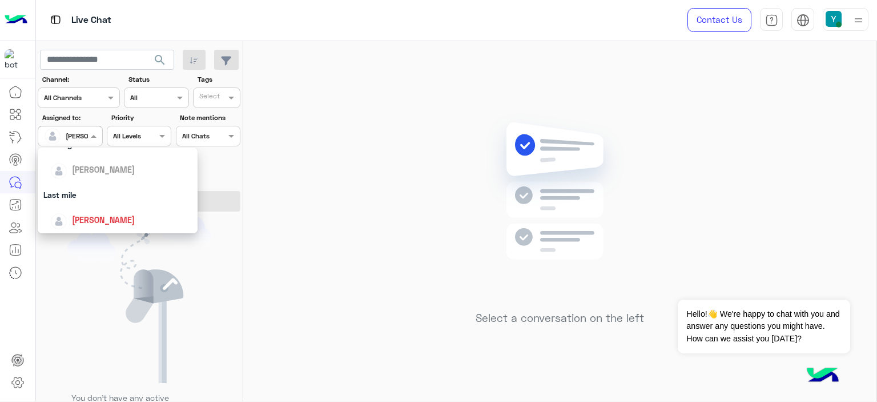
scroll to position [224, 0]
click at [87, 194] on div "First Mile" at bounding box center [118, 193] width 160 height 21
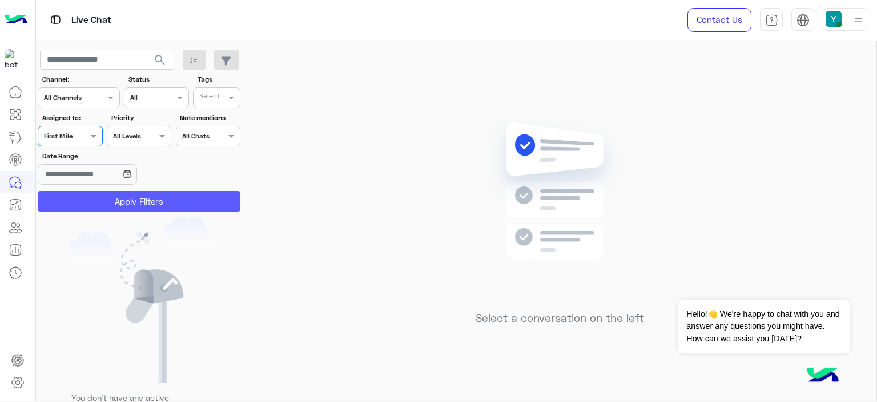
click at [115, 196] on button "Apply Filters" at bounding box center [139, 201] width 203 height 21
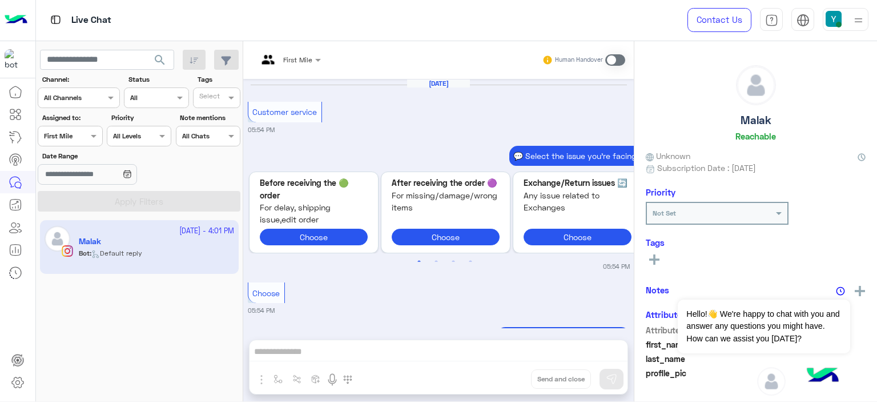
scroll to position [1138, 0]
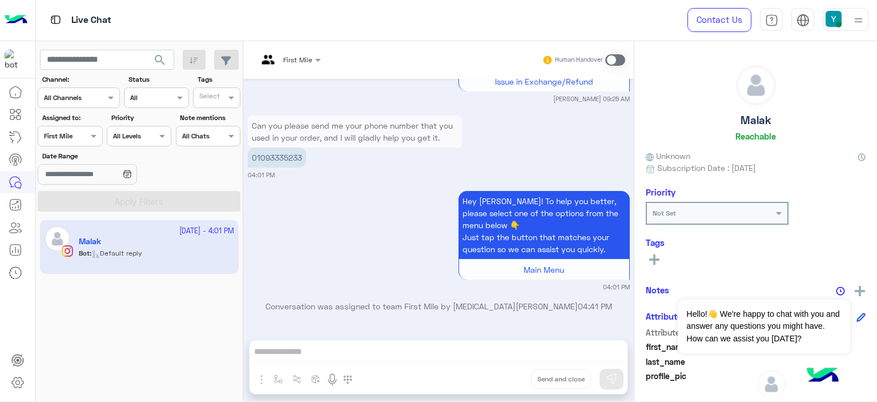
click at [194, 173] on div "Date Range" at bounding box center [139, 169] width 207 height 36
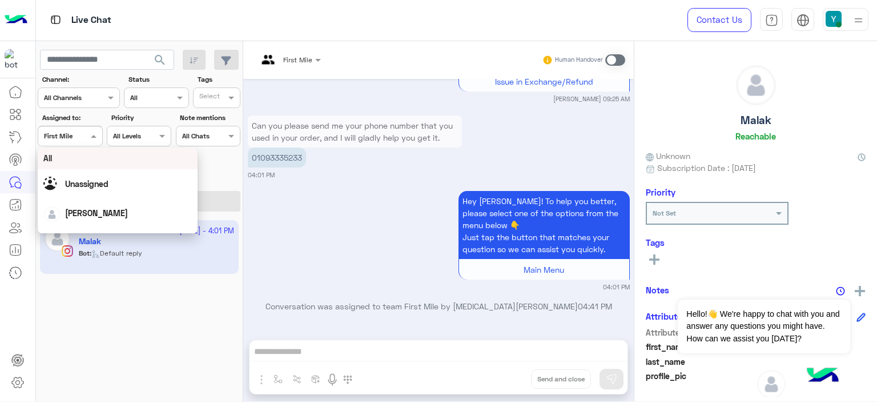
click at [94, 131] on span at bounding box center [95, 136] width 14 height 12
click at [77, 153] on div "All" at bounding box center [117, 158] width 149 height 12
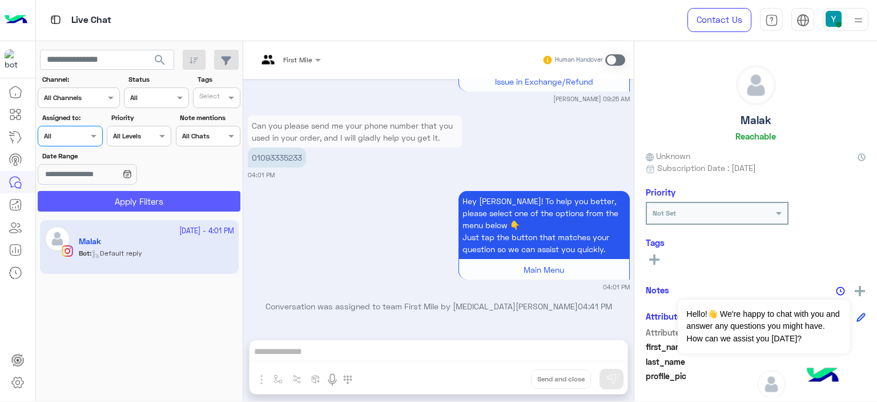
click at [133, 200] on button "Apply Filters" at bounding box center [139, 201] width 203 height 21
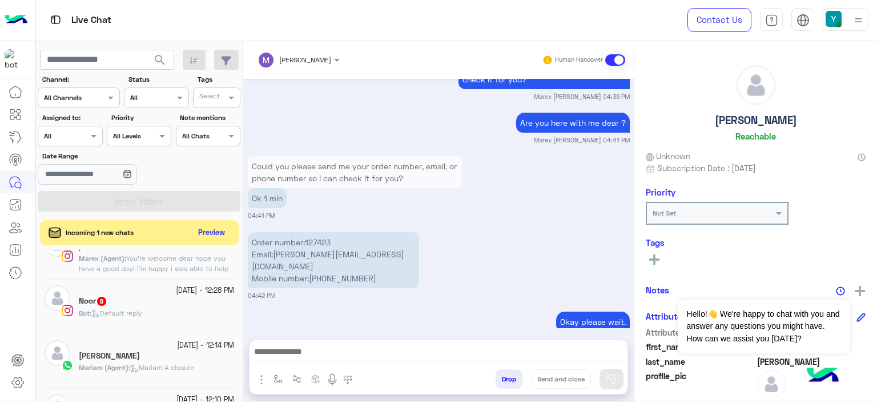
scroll to position [466, 0]
click at [145, 364] on span "Mariam A closure" at bounding box center [162, 365] width 64 height 9
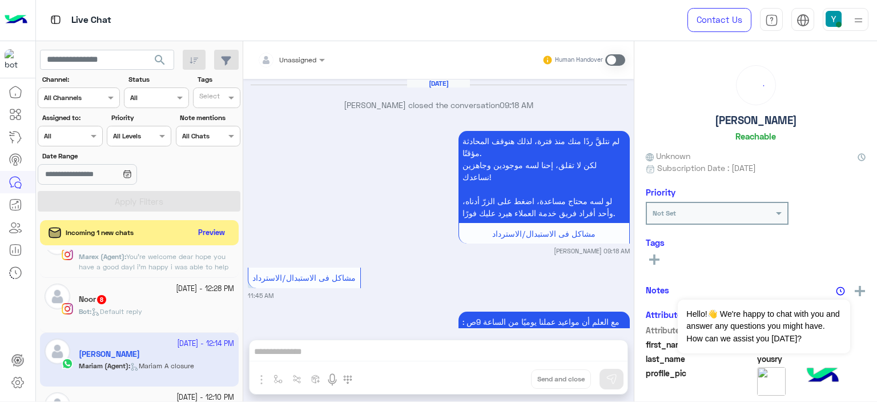
scroll to position [931, 0]
